Goal: Find specific page/section: Find specific page/section

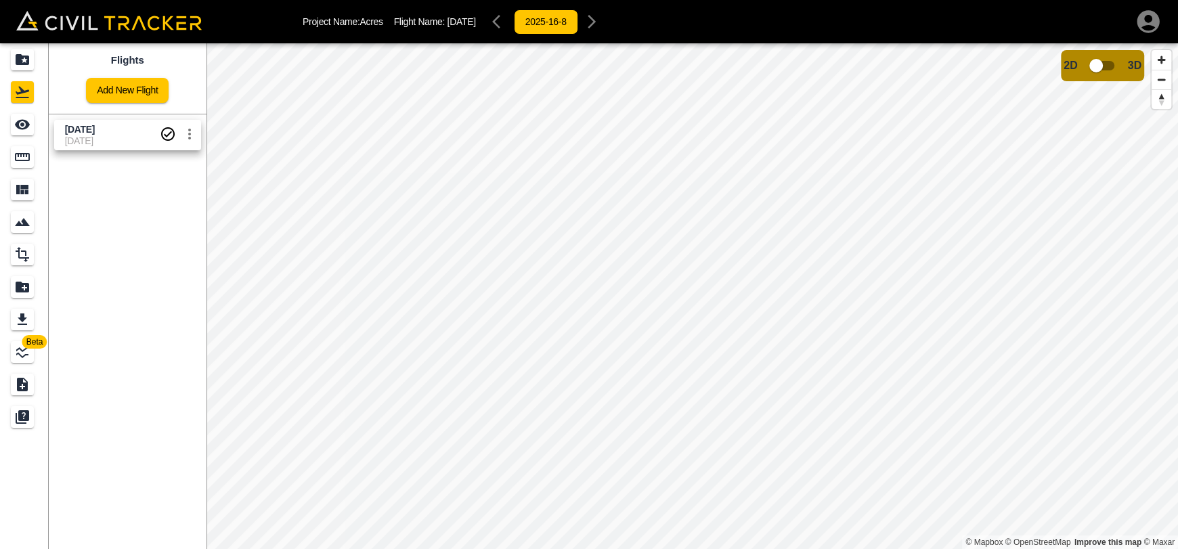
click at [30, 338] on span "Beta" at bounding box center [34, 342] width 25 height 14
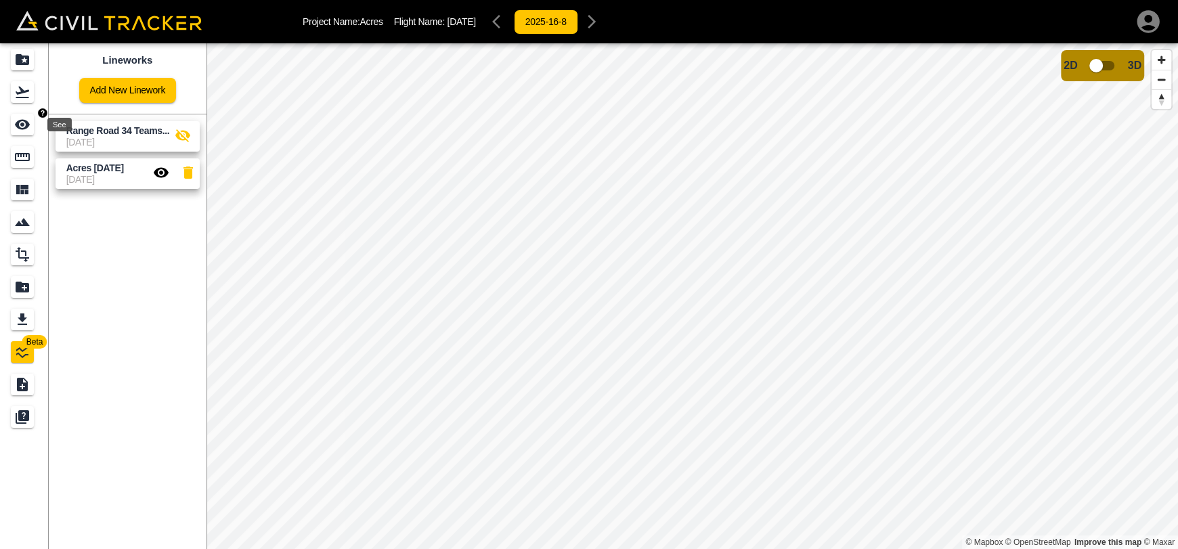
click at [28, 119] on icon "See" at bounding box center [22, 124] width 16 height 16
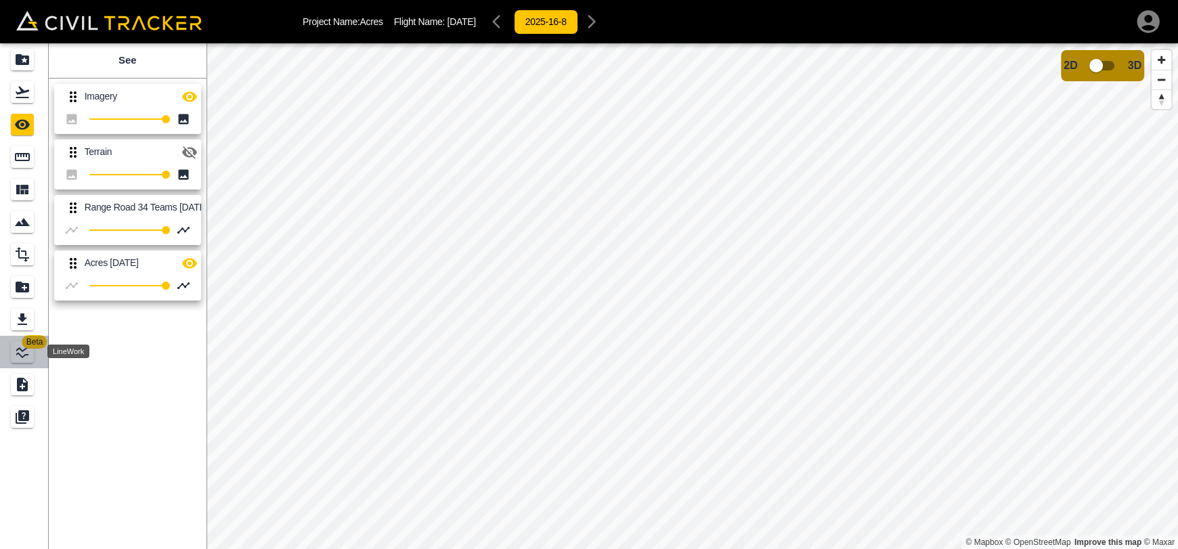
click at [26, 354] on icon "LineWork" at bounding box center [22, 352] width 12 height 12
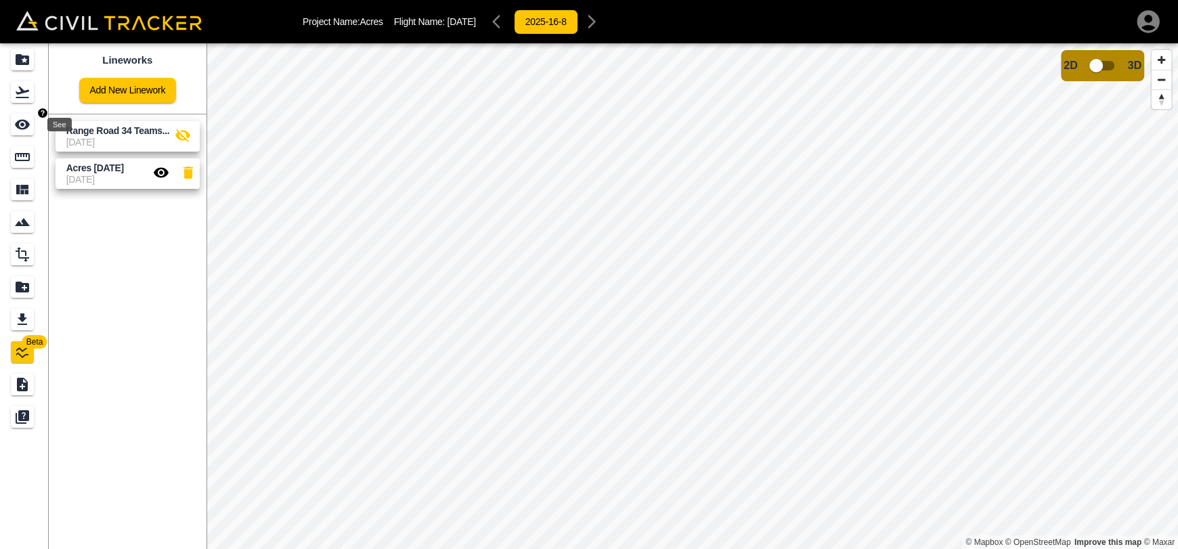
click at [22, 127] on icon "See" at bounding box center [22, 124] width 16 height 16
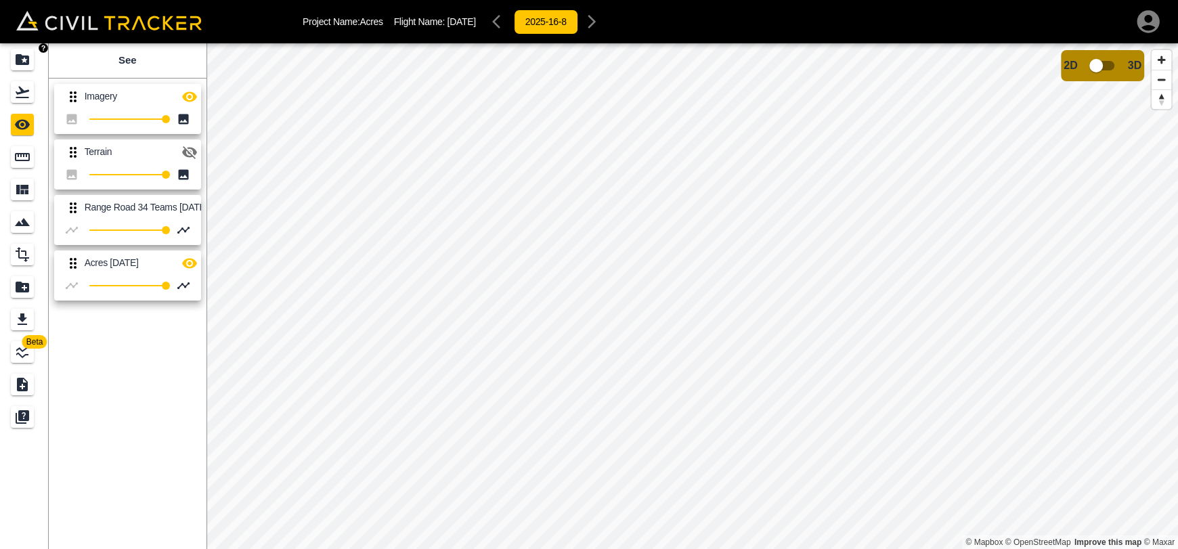
click at [20, 61] on icon "Projects" at bounding box center [23, 59] width 14 height 11
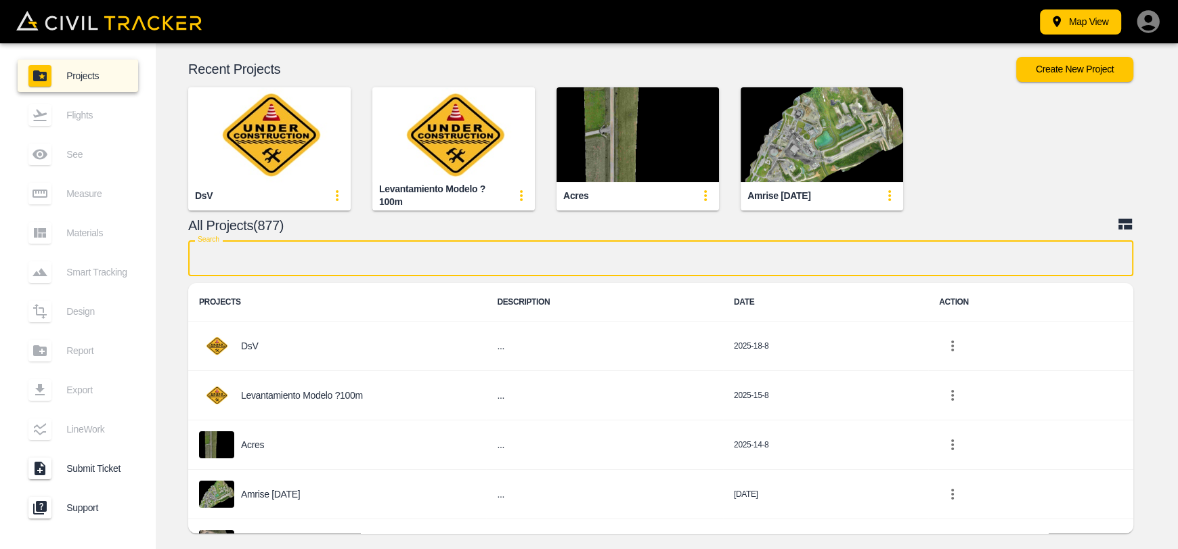
click at [424, 254] on input "text" at bounding box center [660, 258] width 945 height 36
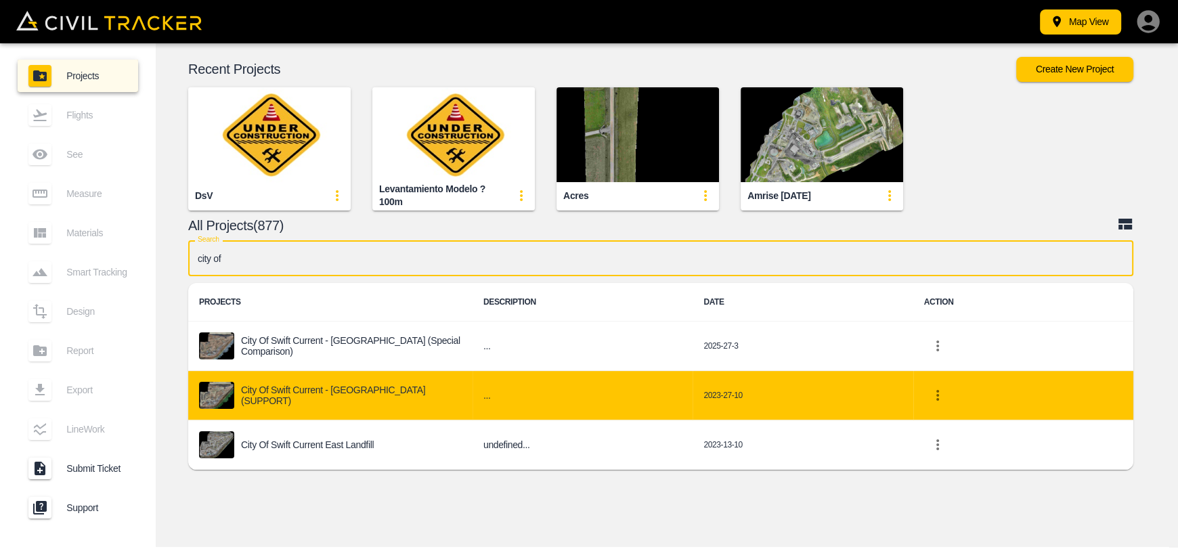
type input "city of"
click at [403, 398] on p "City of Swift Current - [GEOGRAPHIC_DATA] (SUPPORT)" at bounding box center [351, 396] width 221 height 22
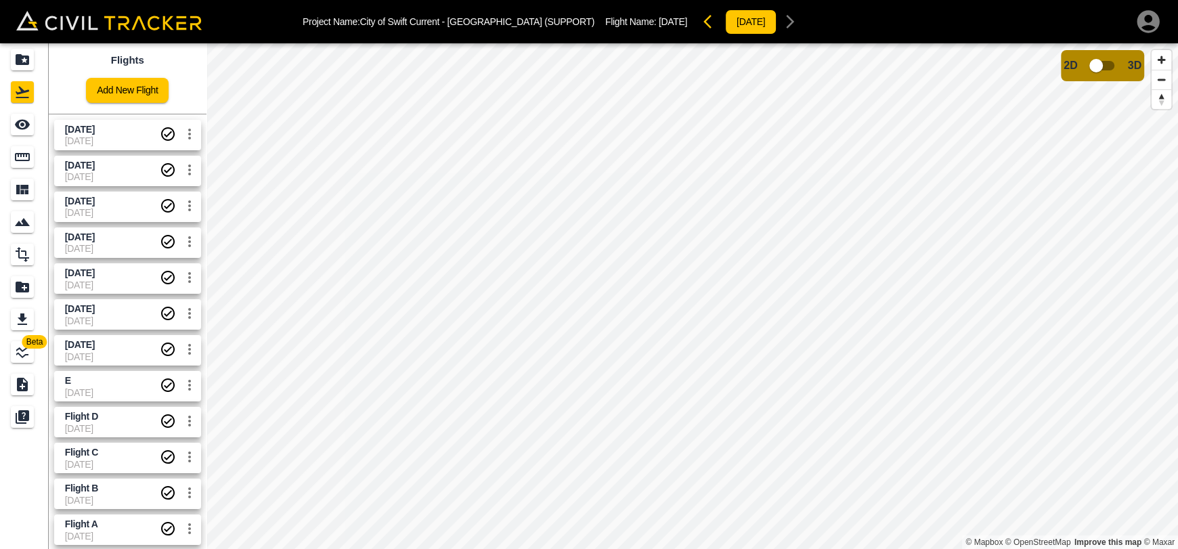
click at [120, 143] on span "8-9-2025" at bounding box center [112, 140] width 95 height 11
click at [28, 155] on icon "Measure" at bounding box center [22, 157] width 16 height 16
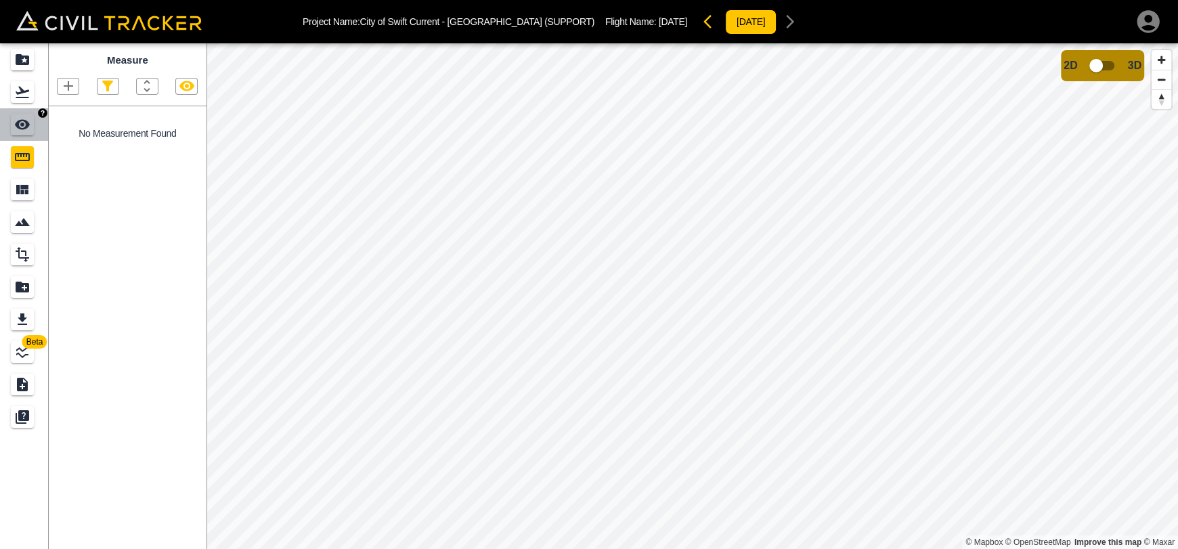
drag, startPoint x: 25, startPoint y: 120, endPoint x: 43, endPoint y: 124, distance: 18.6
click at [26, 120] on icon "See" at bounding box center [22, 125] width 15 height 10
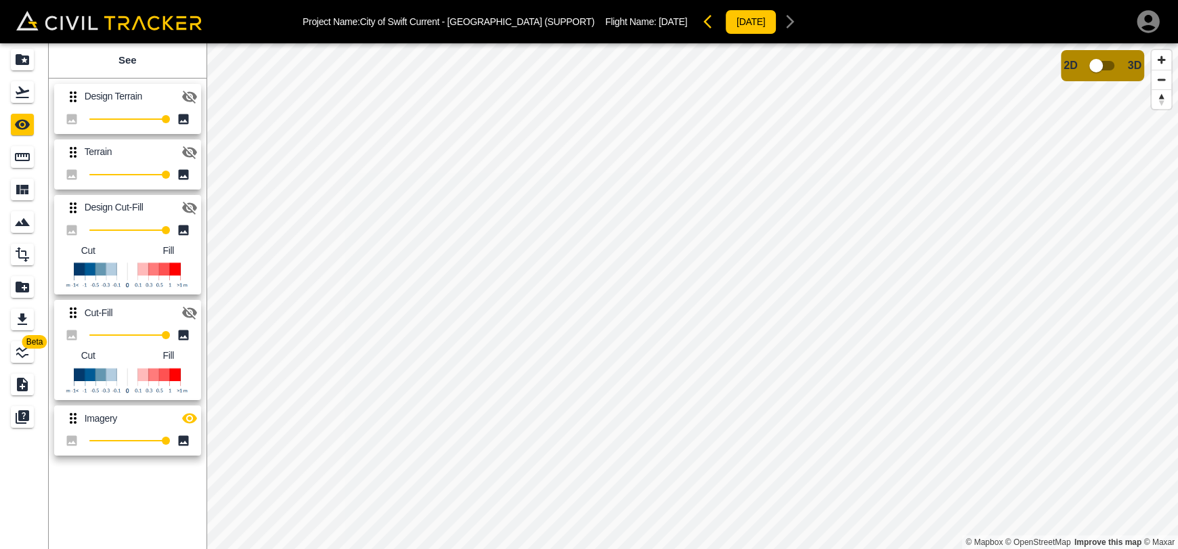
click at [188, 100] on icon "button" at bounding box center [189, 97] width 15 height 13
click at [188, 206] on icon "button" at bounding box center [189, 208] width 15 height 13
click at [195, 94] on icon "button" at bounding box center [189, 96] width 15 height 10
click at [195, 212] on icon "button" at bounding box center [189, 208] width 16 height 16
click at [193, 314] on icon "button" at bounding box center [189, 313] width 15 height 13
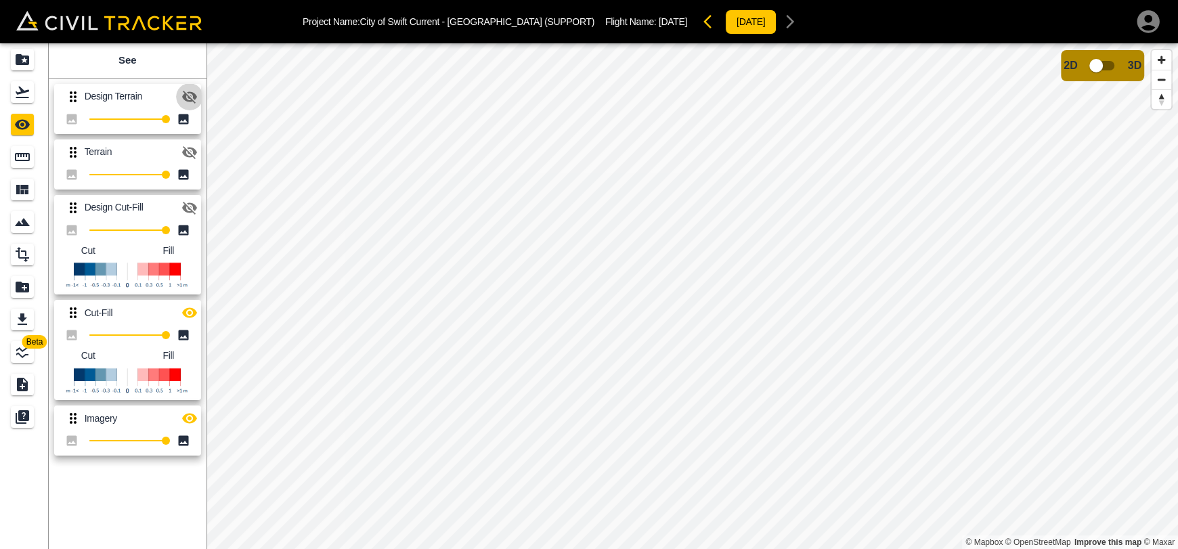
click at [185, 93] on icon "button" at bounding box center [189, 97] width 15 height 13
click at [185, 93] on icon "button" at bounding box center [189, 96] width 15 height 10
click at [188, 152] on icon "button" at bounding box center [189, 152] width 15 height 13
click at [188, 152] on icon "button" at bounding box center [189, 152] width 15 height 10
click at [188, 152] on icon "button" at bounding box center [189, 152] width 15 height 13
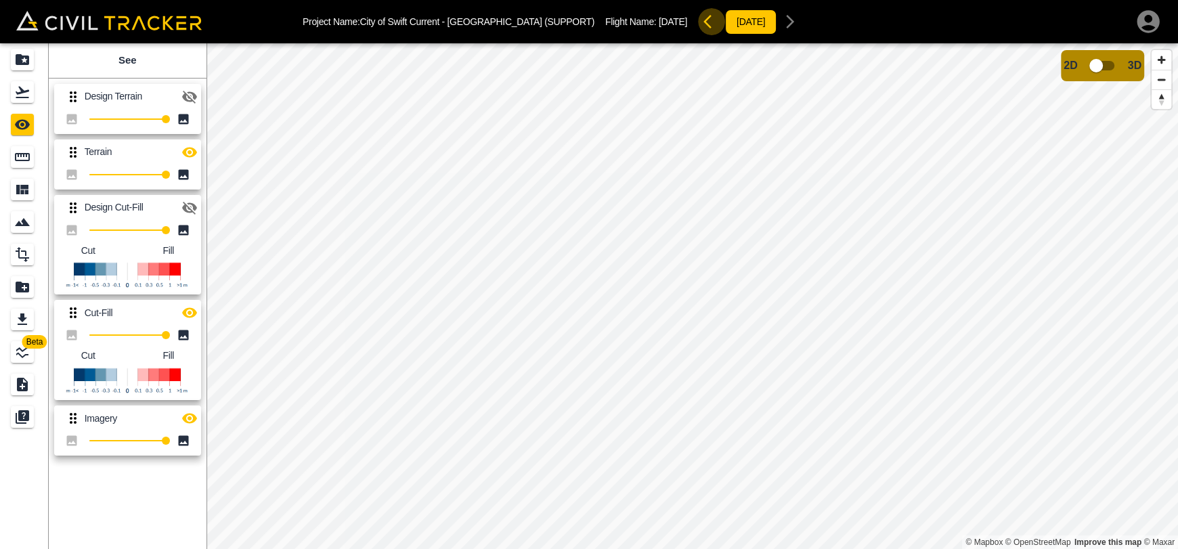
click at [698, 22] on button "button" at bounding box center [711, 21] width 27 height 27
click at [185, 151] on icon "button" at bounding box center [189, 152] width 15 height 13
click at [185, 151] on icon "button" at bounding box center [189, 152] width 15 height 10
click at [795, 19] on icon "button" at bounding box center [803, 22] width 16 height 16
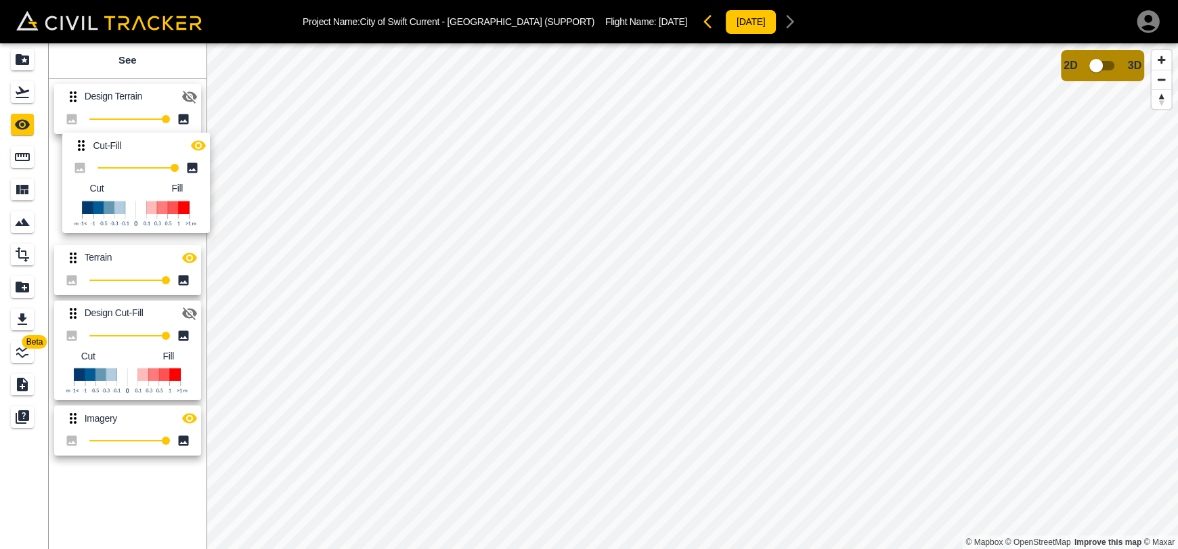
drag, startPoint x: 70, startPoint y: 315, endPoint x: 79, endPoint y: 144, distance: 172.2
click at [79, 144] on div "Design Terrain 100 Terrain 100 Design Cut-Fill 100 Cut Fill Cut-Fill 100 Cut Fi…" at bounding box center [124, 267] width 163 height 389
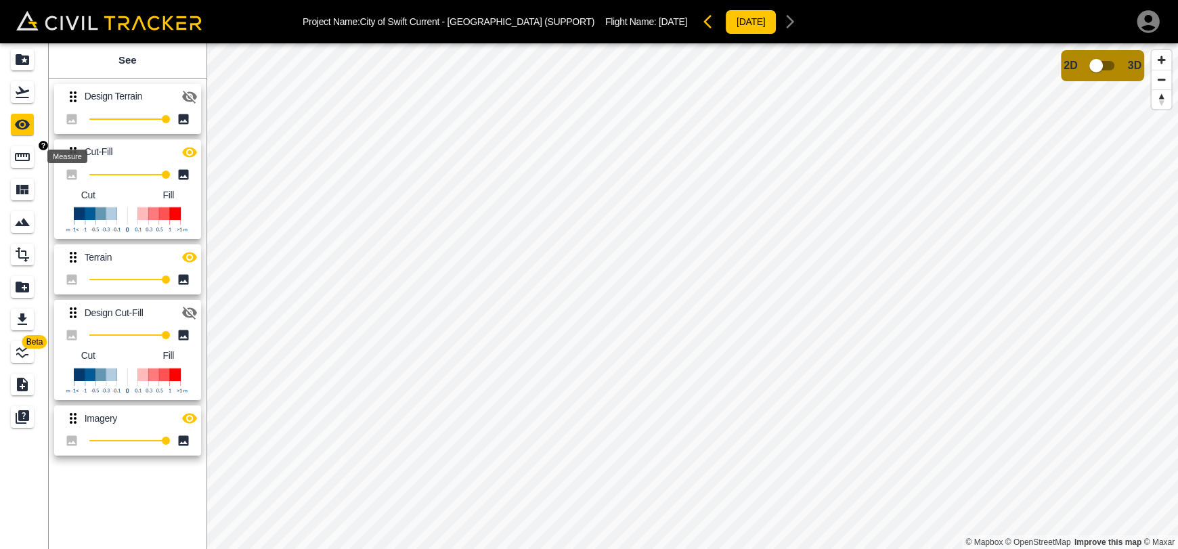
click at [24, 158] on icon "Measure" at bounding box center [22, 157] width 16 height 16
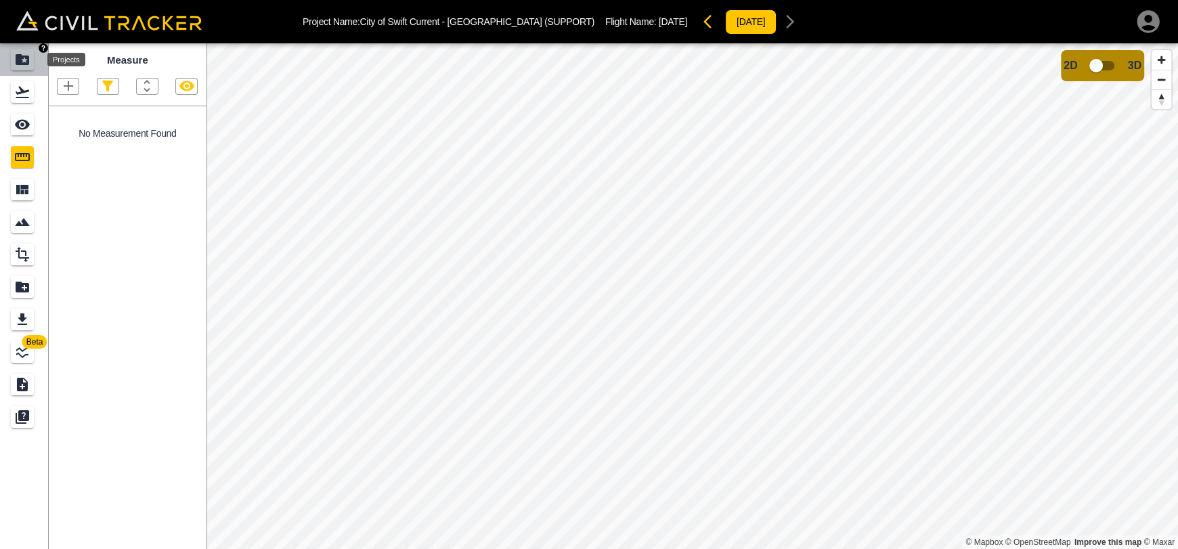
click at [16, 52] on icon "Projects" at bounding box center [22, 59] width 16 height 16
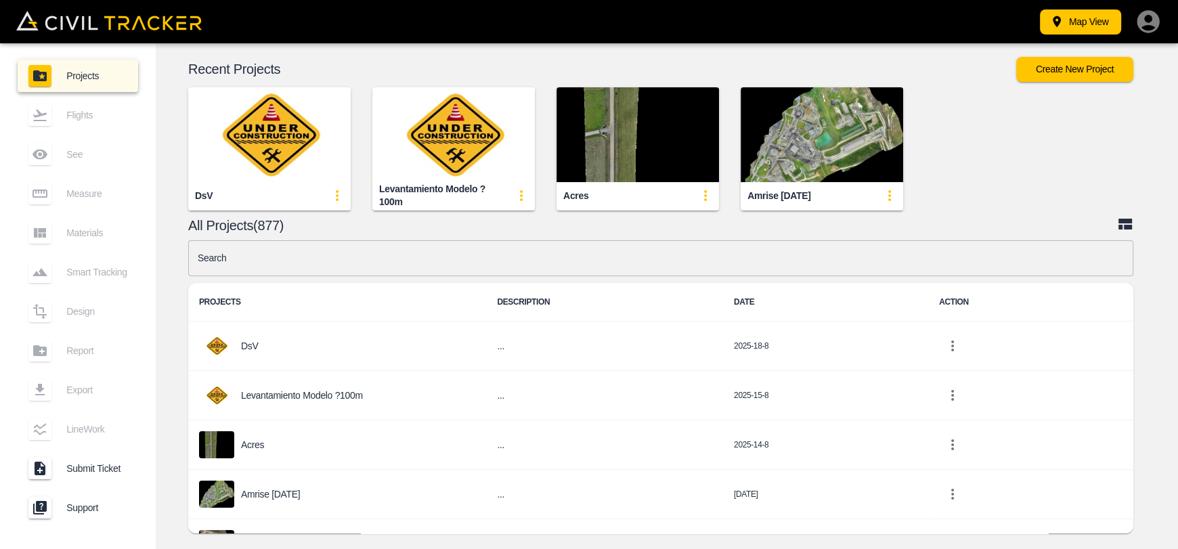
click at [578, 123] on img "button" at bounding box center [637, 134] width 162 height 95
